Goal: Task Accomplishment & Management: Complete application form

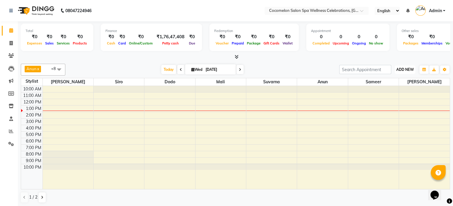
click at [406, 70] on span "ADD NEW" at bounding box center [405, 69] width 18 height 4
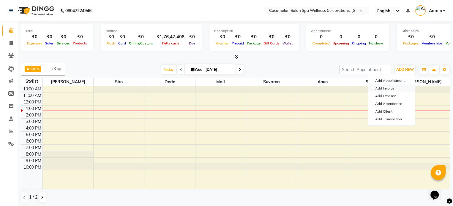
click at [385, 89] on link "Add Invoice" at bounding box center [391, 89] width 47 height 8
select select "576"
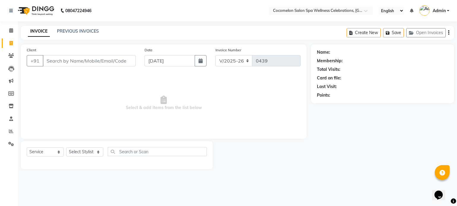
select select "package"
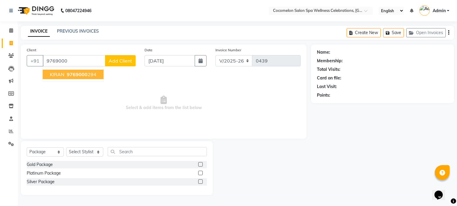
click at [68, 76] on span "9769000" at bounding box center [77, 75] width 21 height 6
type input "9769000294"
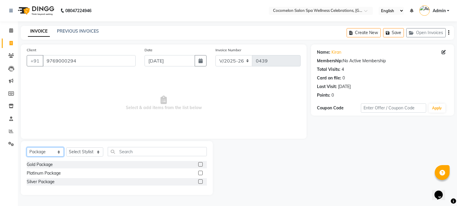
click at [57, 151] on select "Select Service Product Membership Package Voucher Prepaid Gift Card" at bounding box center [45, 151] width 37 height 9
select select "service"
click at [27, 148] on select "Select Service Product Membership Package Voucher Prepaid Gift Card" at bounding box center [45, 151] width 37 height 9
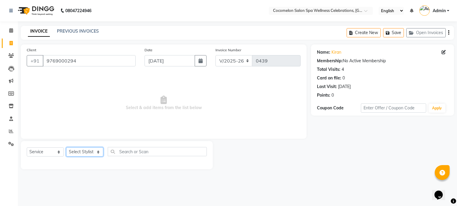
click at [97, 150] on select "Select Stylist Anun Benaifer Dodo Mali [PERSON_NAME] Siro [PERSON_NAME]" at bounding box center [84, 151] width 37 height 9
select select "7656"
click at [66, 148] on select "Select Stylist Anun Benaifer Dodo Mali [PERSON_NAME] Siro [PERSON_NAME]" at bounding box center [84, 151] width 37 height 9
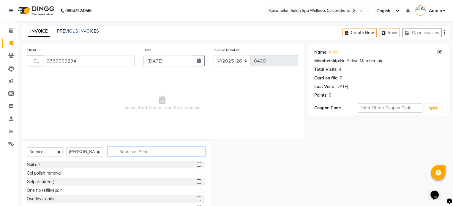
click at [121, 150] on input "text" at bounding box center [156, 151] width 97 height 9
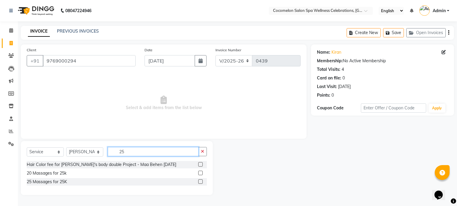
type input "25"
click at [201, 182] on label at bounding box center [200, 182] width 4 height 4
click at [201, 182] on input "checkbox" at bounding box center [200, 182] width 4 height 4
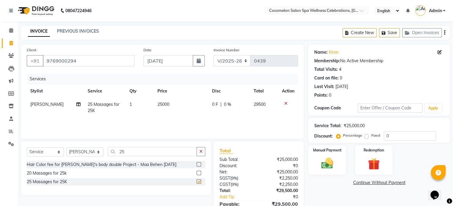
checkbox input "false"
click at [444, 33] on icon "button" at bounding box center [444, 33] width 1 height 0
select select "package"
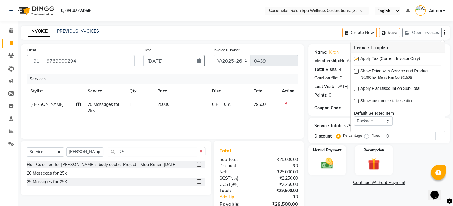
click at [356, 58] on label at bounding box center [356, 59] width 4 height 4
click at [356, 58] on input "checkbox" at bounding box center [356, 59] width 4 height 4
checkbox input "false"
click at [331, 153] on div "Manual Payment" at bounding box center [326, 160] width 39 height 31
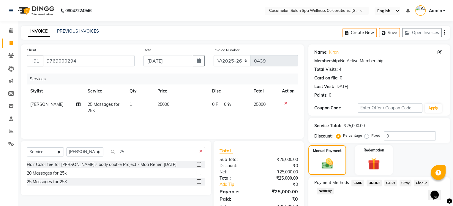
click at [404, 183] on span "GPay" at bounding box center [405, 183] width 12 height 7
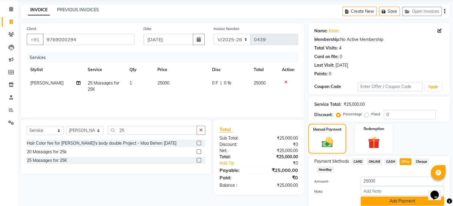
scroll to position [45, 0]
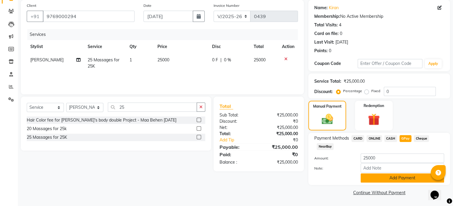
click at [394, 180] on button "Add Payment" at bounding box center [401, 178] width 83 height 9
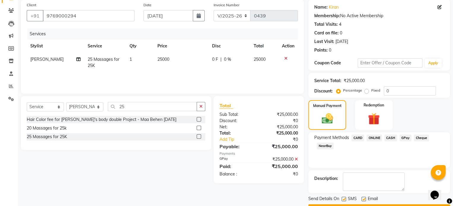
scroll to position [61, 0]
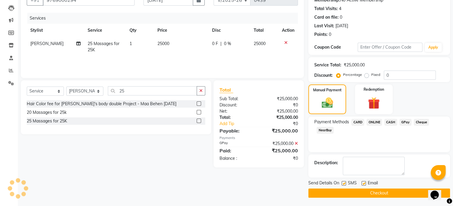
click at [357, 193] on button "Checkout" at bounding box center [379, 193] width 142 height 9
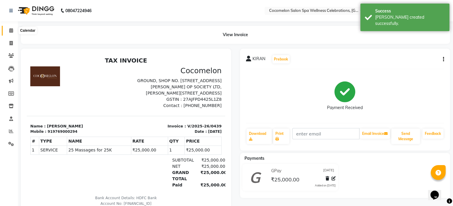
click at [10, 30] on icon at bounding box center [11, 30] width 4 height 4
